Goal: Task Accomplishment & Management: Use online tool/utility

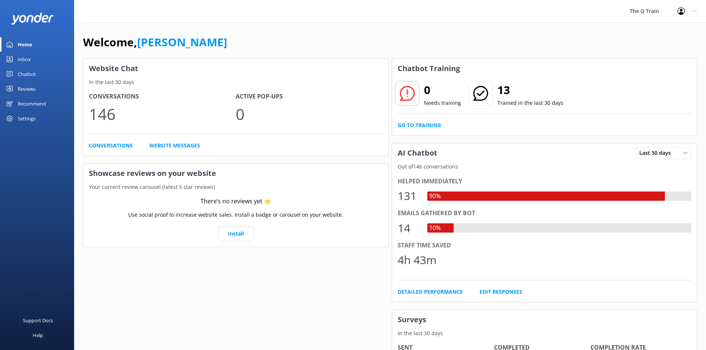
click at [28, 60] on div "Inbox" at bounding box center [24, 59] width 13 height 15
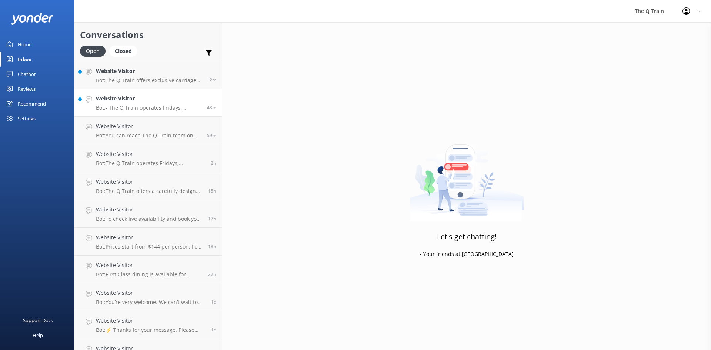
click at [157, 104] on div "Website Visitor Bot: - The Q Train operates Fridays, Saturdays, and Sundays all…" at bounding box center [149, 102] width 106 height 16
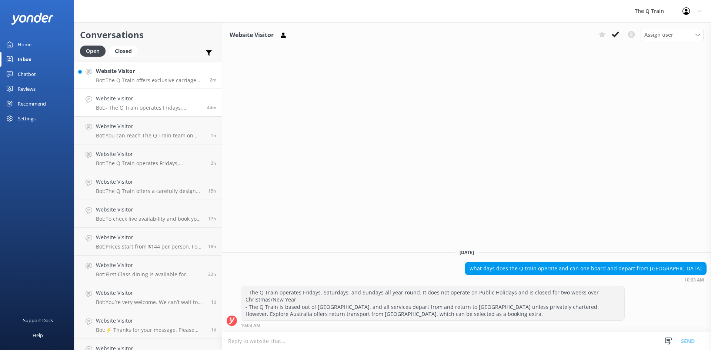
click at [172, 81] on p "Bot: The Q Train offers exclusive carriage hire for private functions, includin…" at bounding box center [150, 80] width 108 height 7
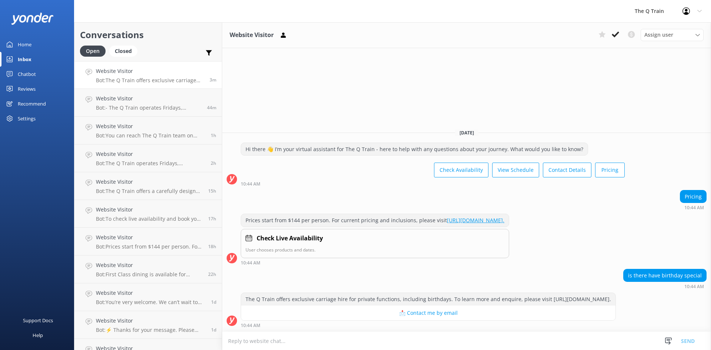
click at [23, 43] on div "Home" at bounding box center [25, 44] width 14 height 15
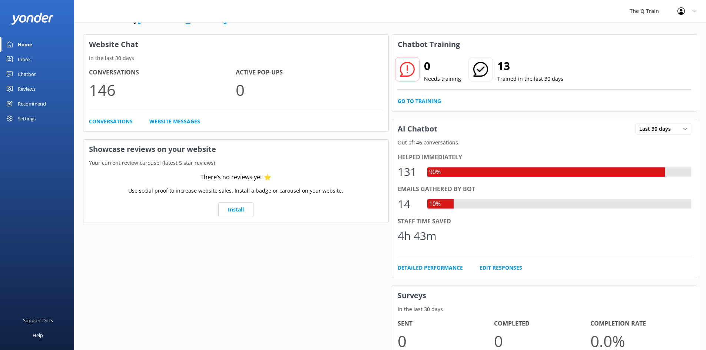
scroll to position [37, 0]
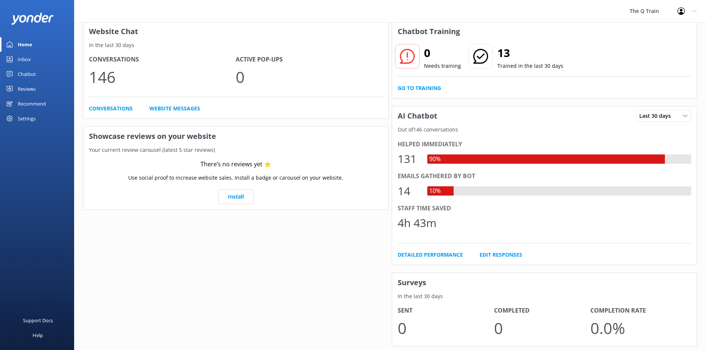
click at [21, 72] on div "Chatbot" at bounding box center [27, 74] width 18 height 15
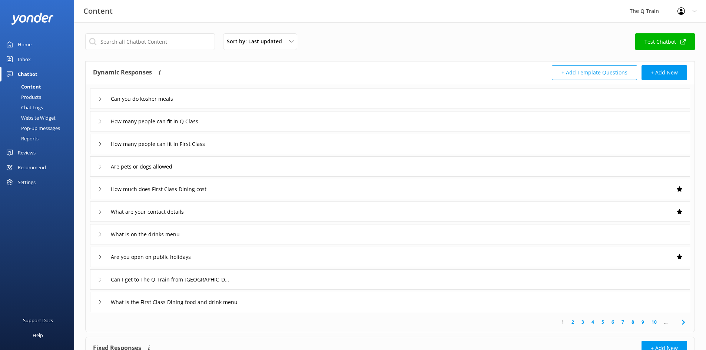
drag, startPoint x: 36, startPoint y: 140, endPoint x: 48, endPoint y: 141, distance: 11.5
click at [36, 140] on div "Reports" at bounding box center [21, 138] width 34 height 10
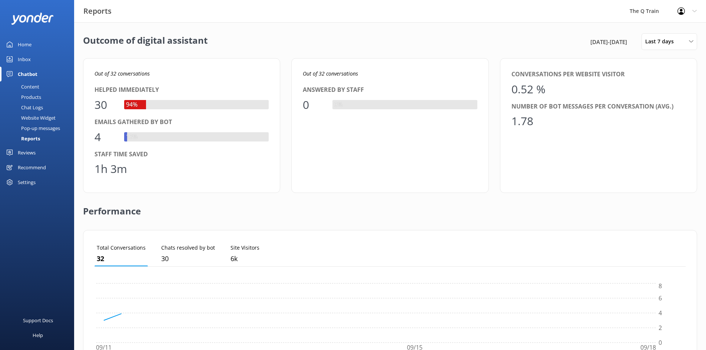
scroll to position [69, 585]
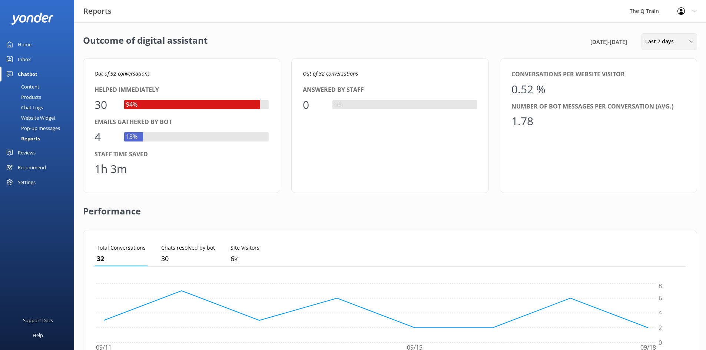
click at [651, 40] on span "Last 7 days" at bounding box center [661, 41] width 33 height 8
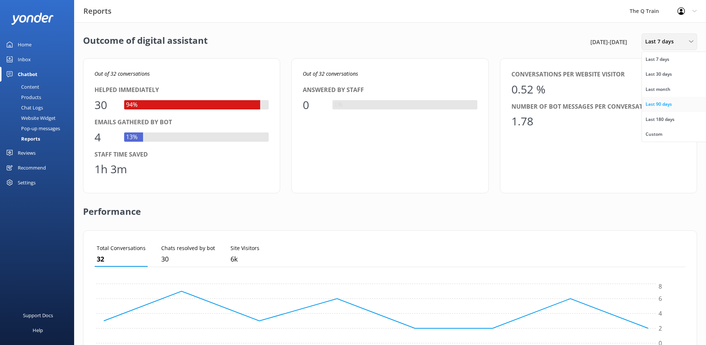
click at [653, 106] on div "Last 90 days" at bounding box center [658, 103] width 26 height 7
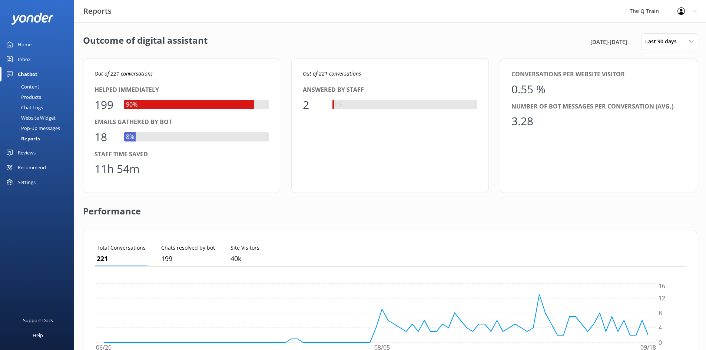
click at [23, 59] on div "Inbox" at bounding box center [24, 59] width 13 height 15
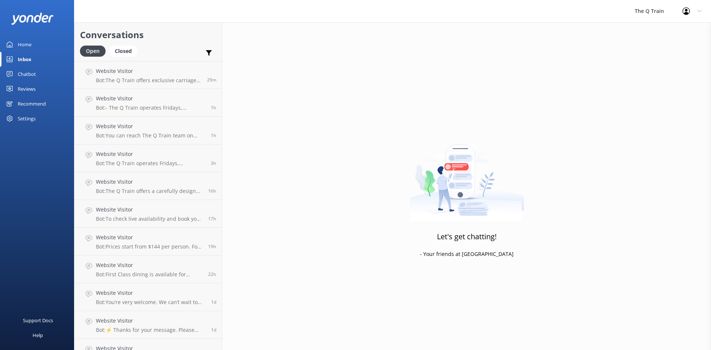
click at [29, 44] on div "Home" at bounding box center [25, 44] width 14 height 15
